Goal: Task Accomplishment & Management: Use online tool/utility

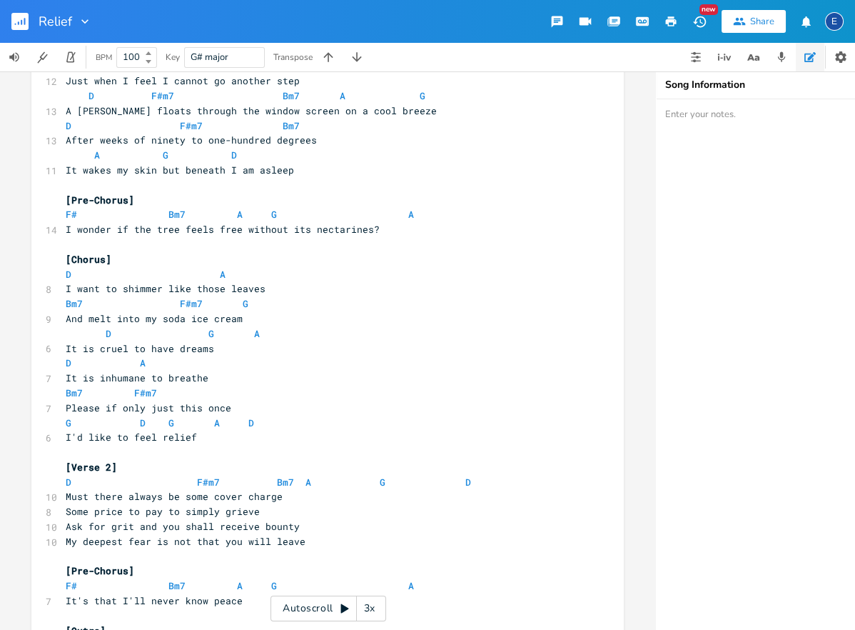
scroll to position [238, 0]
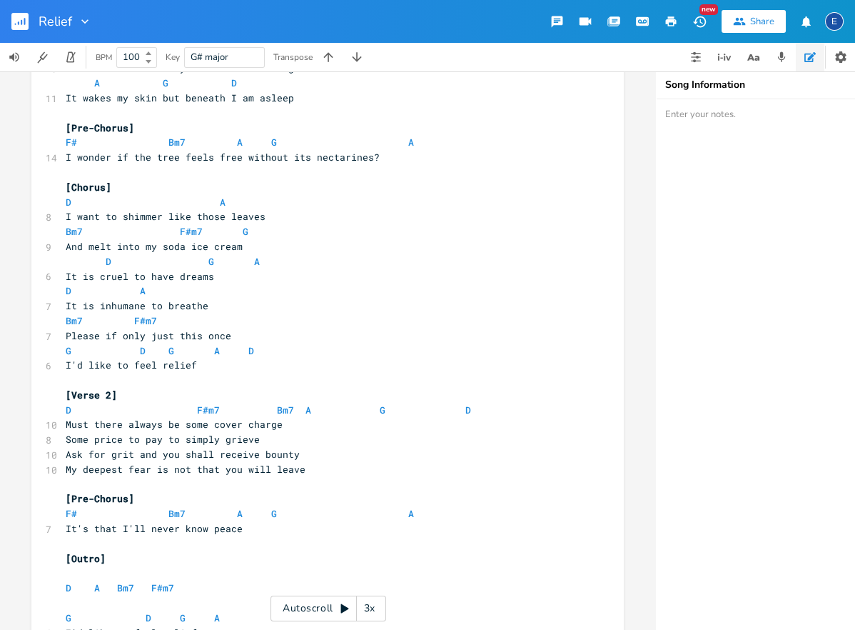
type textarea "​"
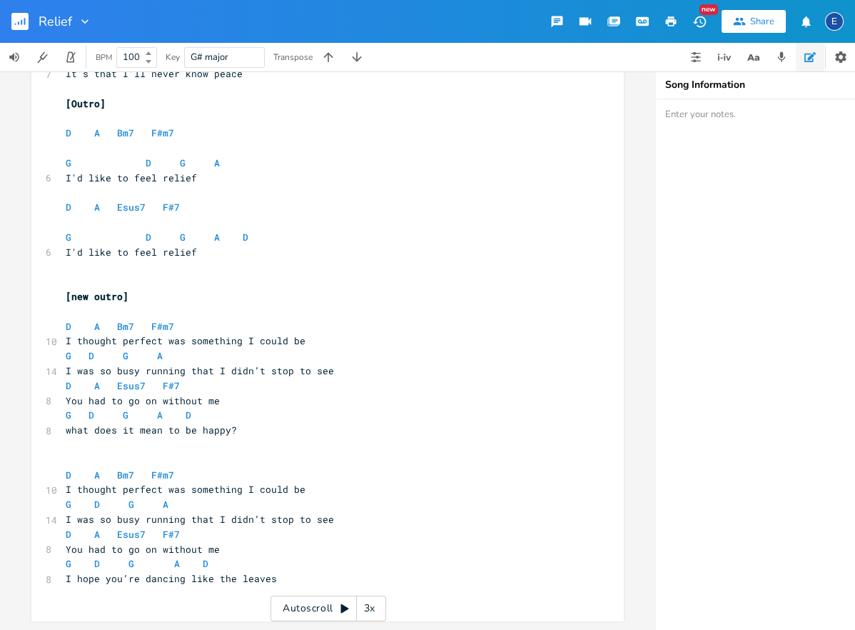
scroll to position [479, 0]
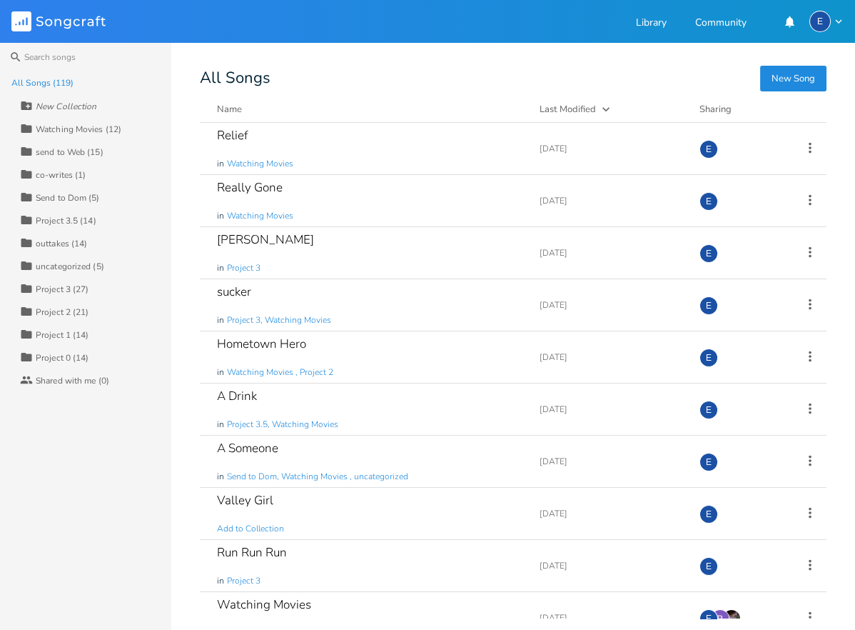
click at [86, 131] on div "Watching Movies (12)" at bounding box center [79, 129] width 86 height 9
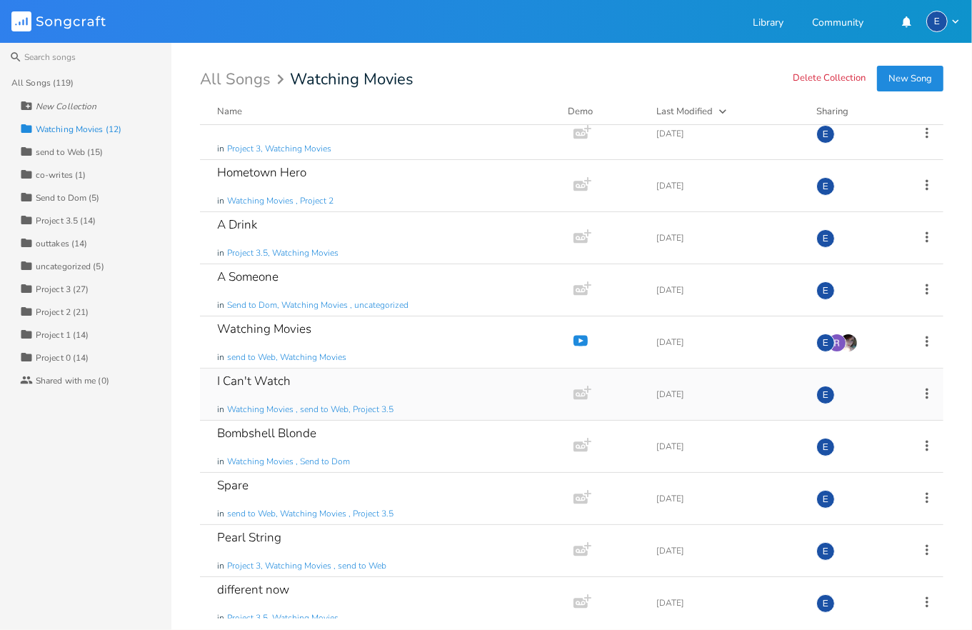
scroll to position [130, 0]
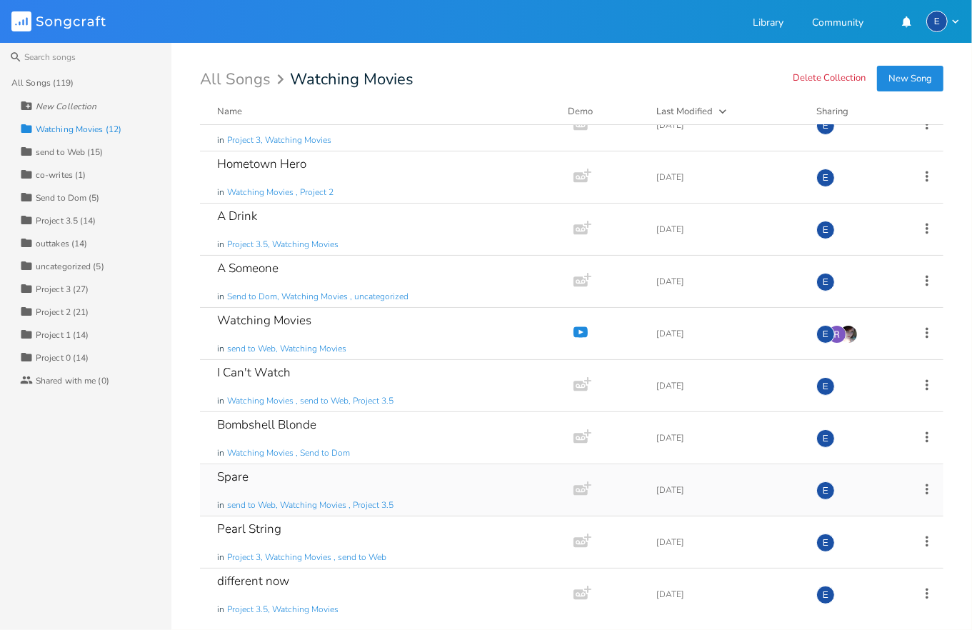
click at [358, 480] on div "Spare in send to Web, Watching Movies , Project 3.5" at bounding box center [383, 489] width 333 height 51
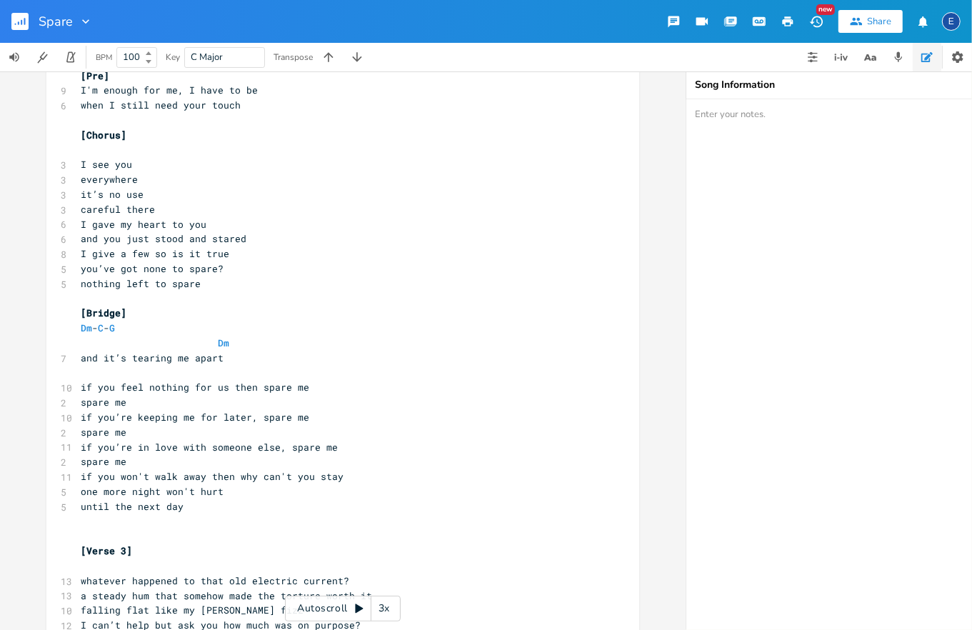
scroll to position [692, 0]
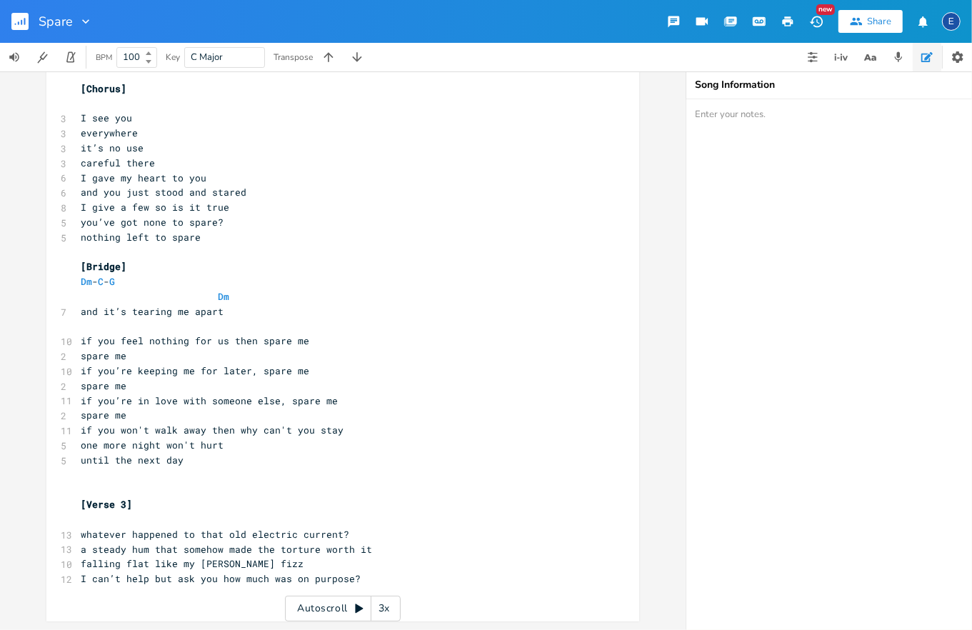
click at [375, 432] on pre "if you won't walk away then why can't you stay" at bounding box center [335, 430] width 515 height 15
type textarea "/ If we can't stay tha"
type textarea "en why cant'"
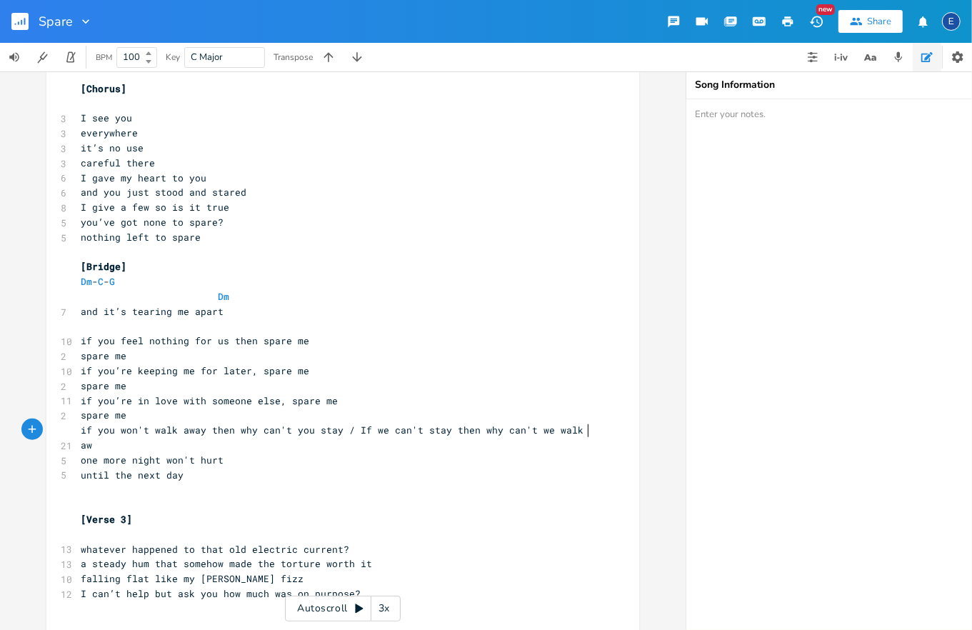
type textarea "'t we walk away"
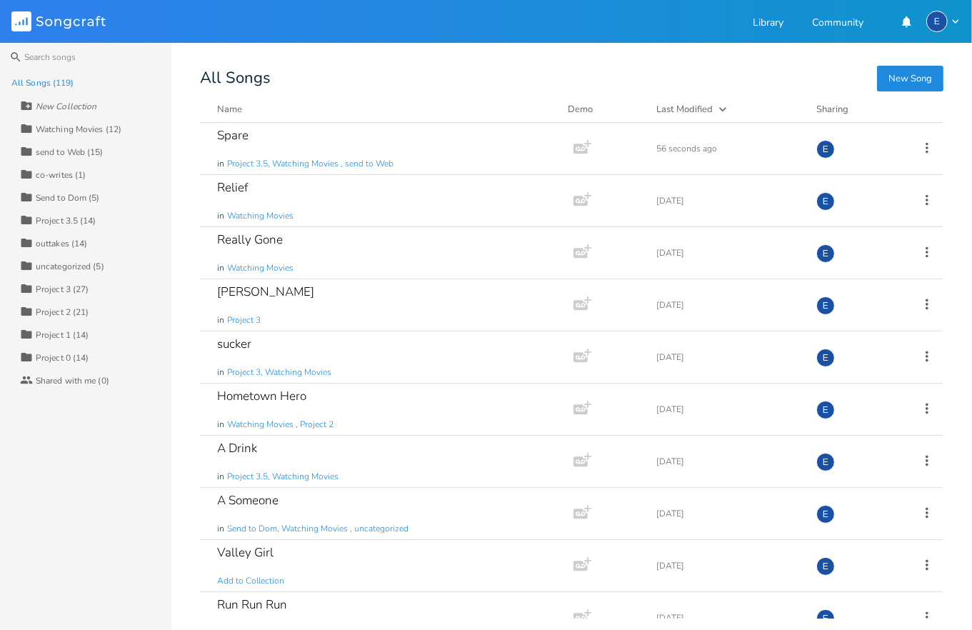
click at [126, 131] on div "Collection Watching Movies (12)" at bounding box center [95, 128] width 151 height 23
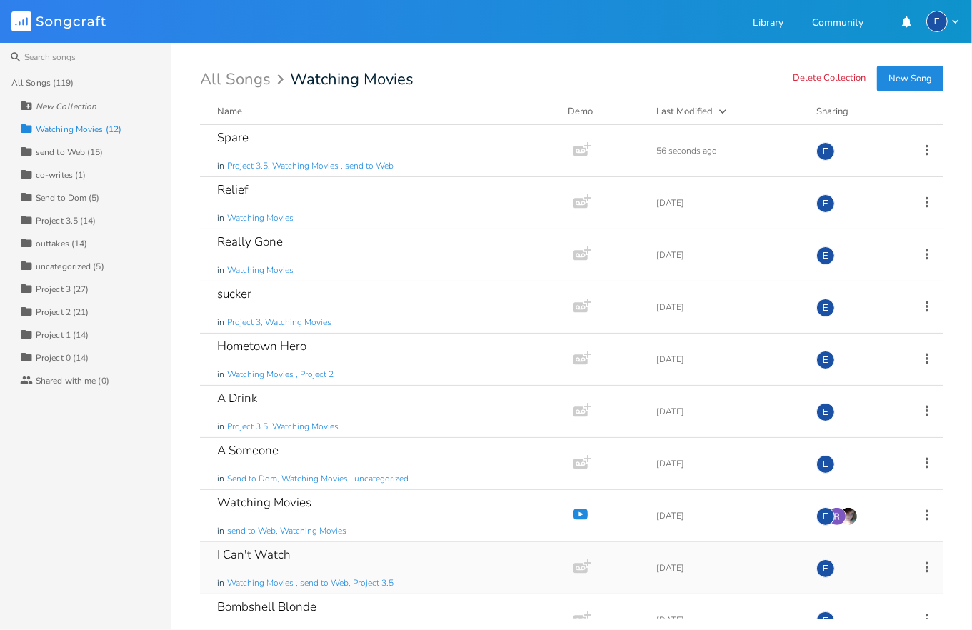
scroll to position [130, 0]
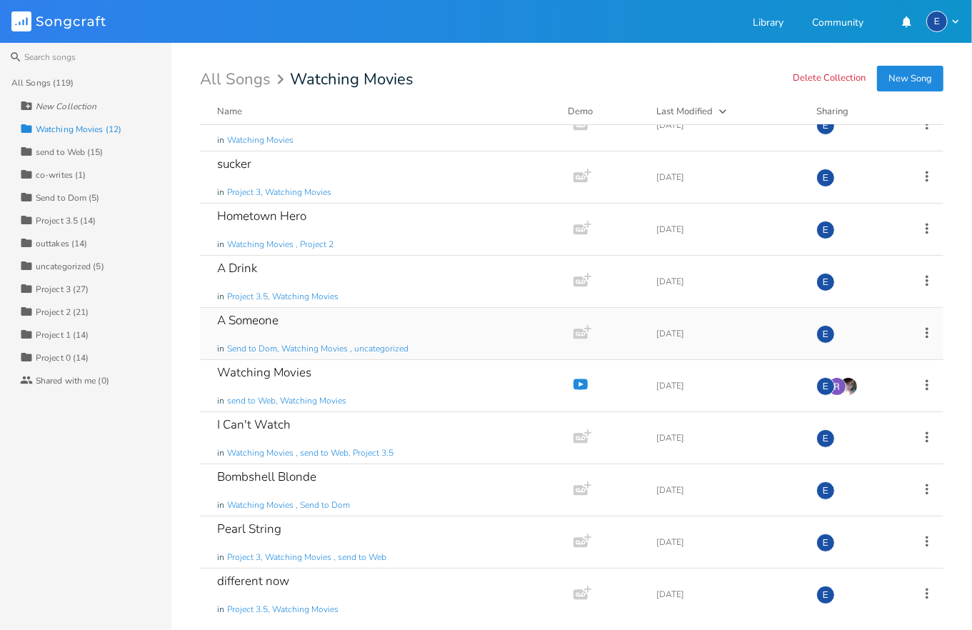
click at [338, 312] on div "A Someone in Send to Dom, Watching Movies , uncategorized" at bounding box center [383, 333] width 333 height 51
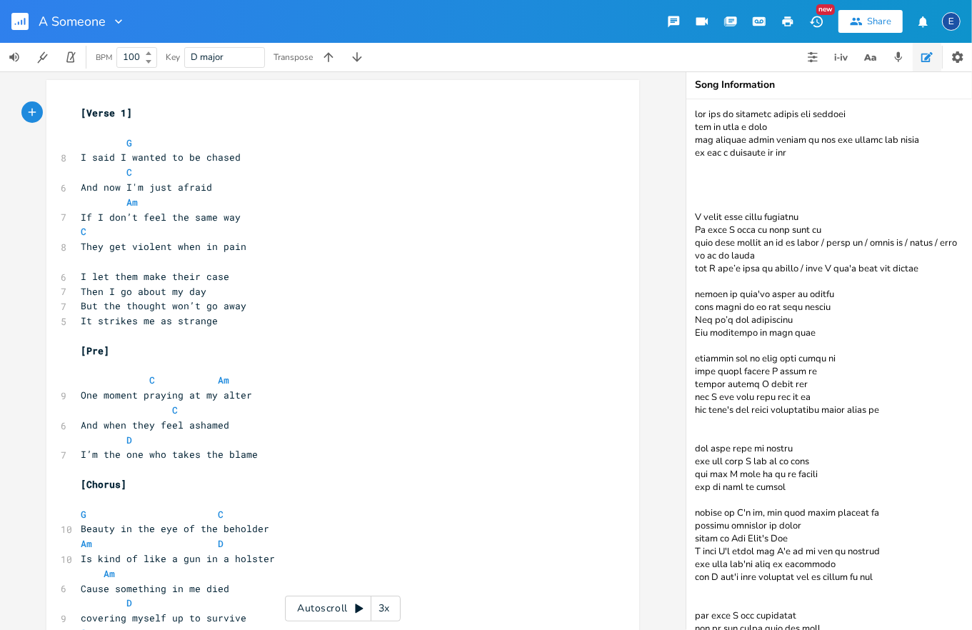
click at [6, 16] on div "A Someone" at bounding box center [63, 21] width 126 height 43
click at [11, 17] on rect "button" at bounding box center [19, 21] width 17 height 17
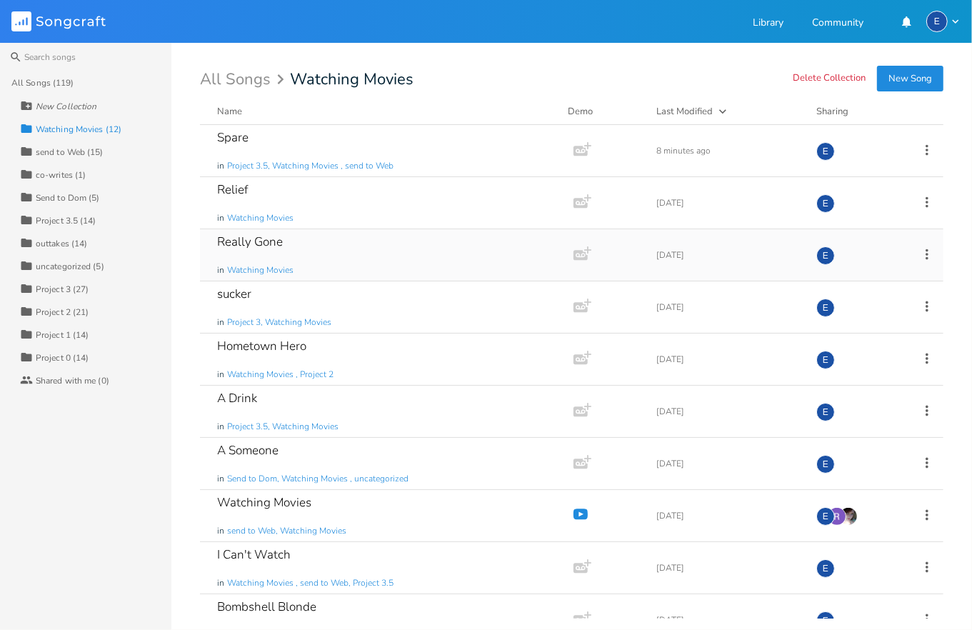
scroll to position [29, 0]
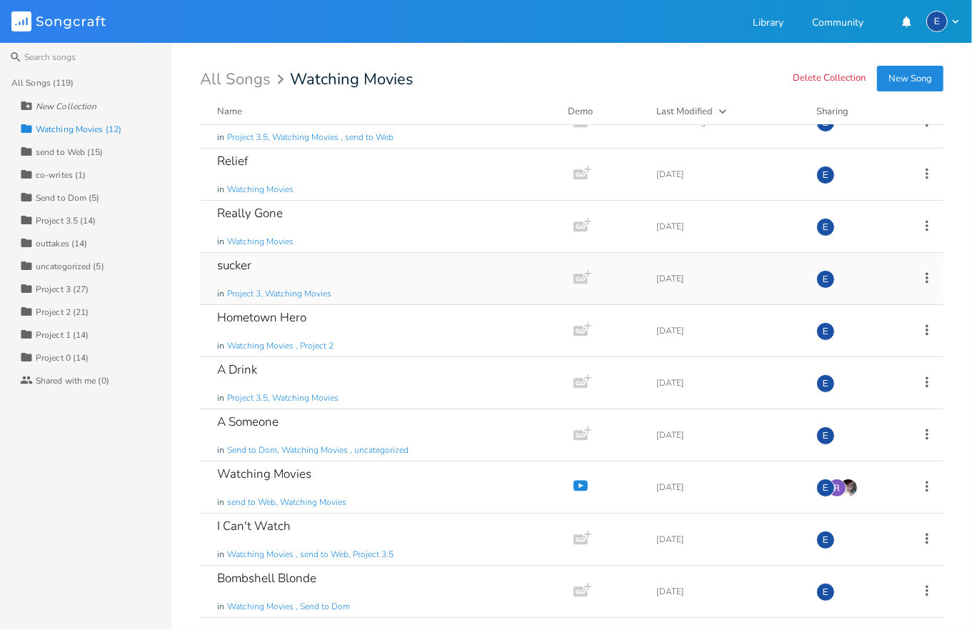
click at [426, 274] on div "sucker in Project 3, Watching Movies" at bounding box center [383, 278] width 333 height 51
